Goal: Navigation & Orientation: Find specific page/section

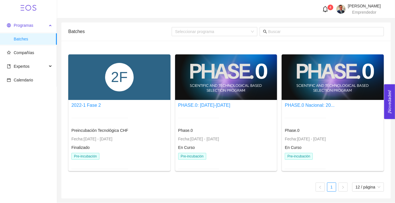
click at [23, 25] on span "Programas" at bounding box center [23, 25] width 19 height 5
click at [21, 39] on span "Batches" at bounding box center [33, 38] width 39 height 11
click at [23, 51] on span "Compañías" at bounding box center [24, 53] width 21 height 5
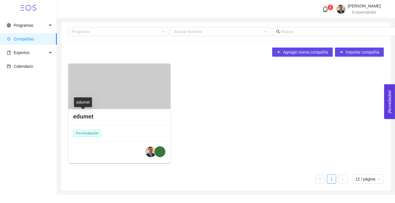
click at [84, 115] on h4 "edumet" at bounding box center [83, 117] width 20 height 8
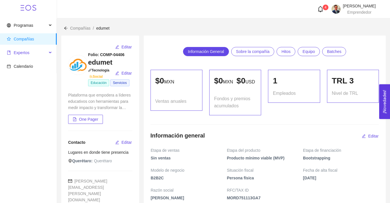
click at [30, 52] on span "Expertos" at bounding box center [27, 52] width 40 height 11
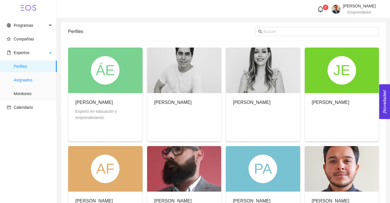
click at [25, 81] on span "Asignados" at bounding box center [33, 79] width 39 height 11
